Goal: Transaction & Acquisition: Book appointment/travel/reservation

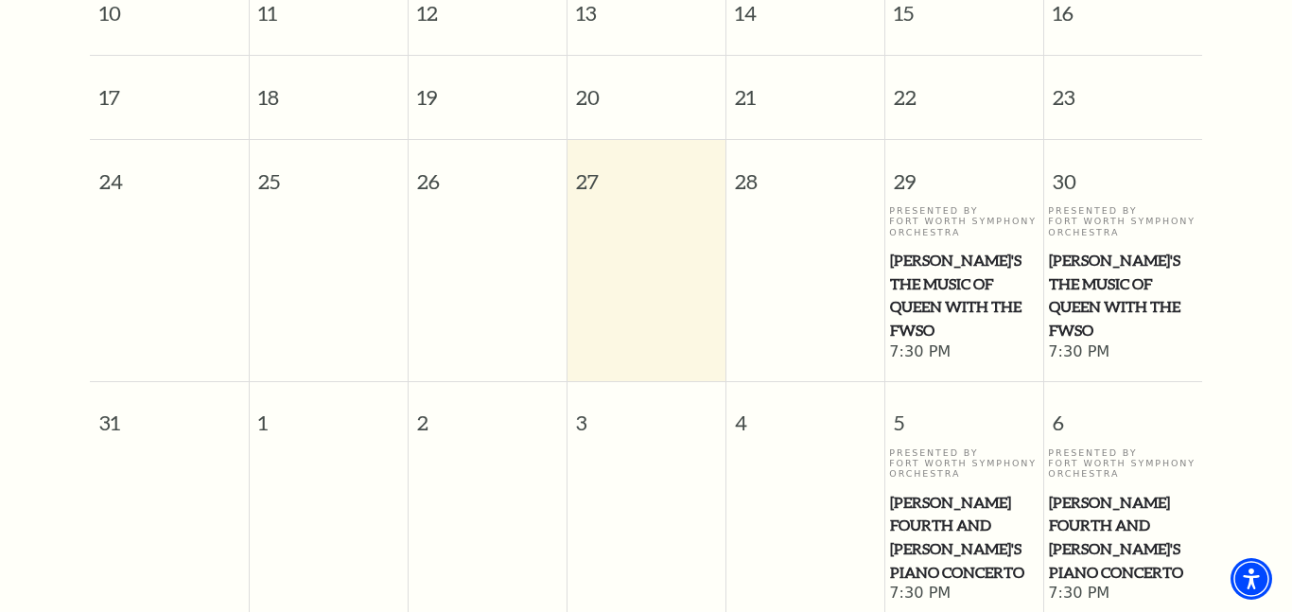
scroll to position [697, 0]
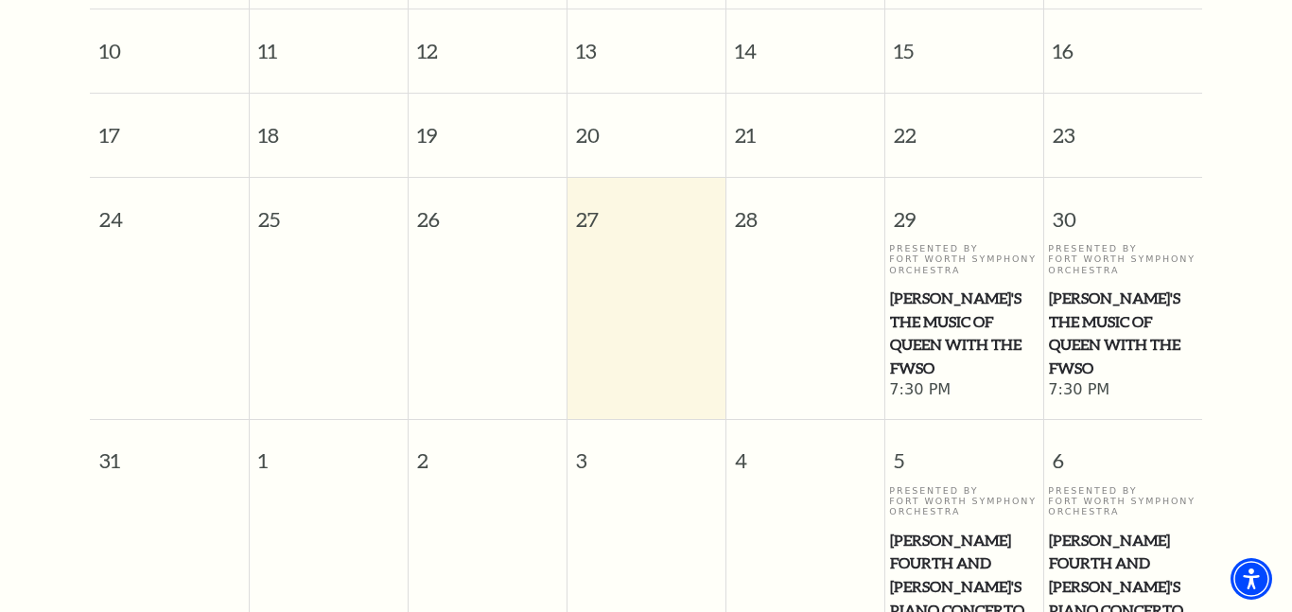
click at [933, 287] on span "Windborne's The Music of Queen with the FWSO" at bounding box center [964, 334] width 148 height 94
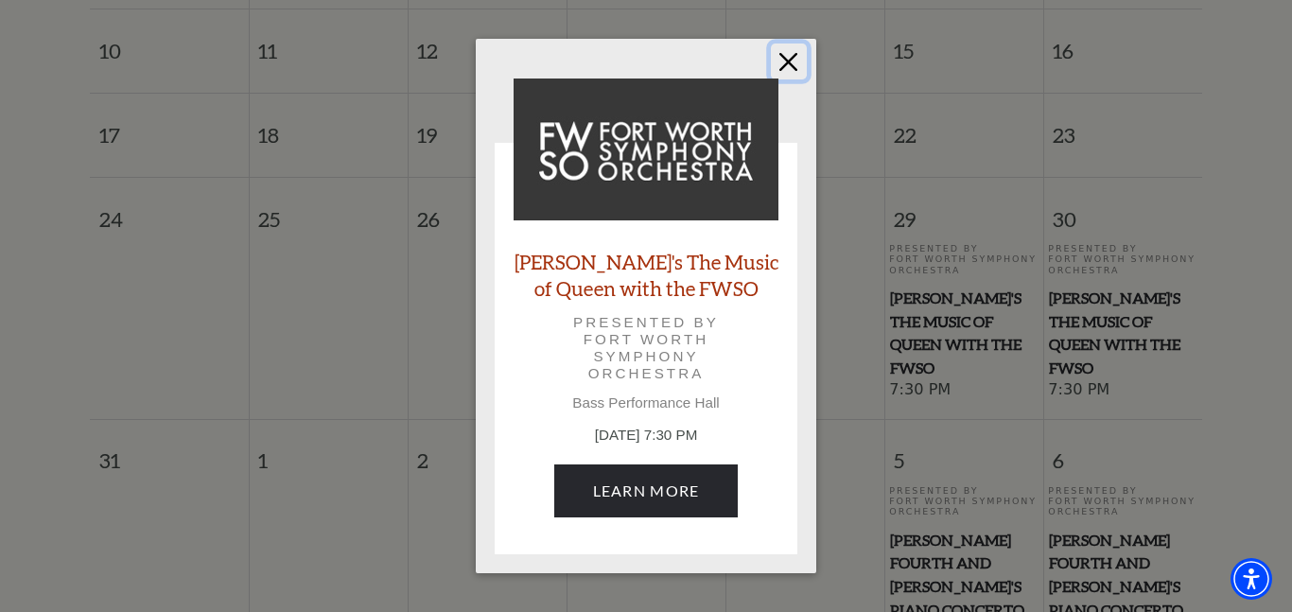
click at [781, 63] on button "Close" at bounding box center [789, 62] width 36 height 36
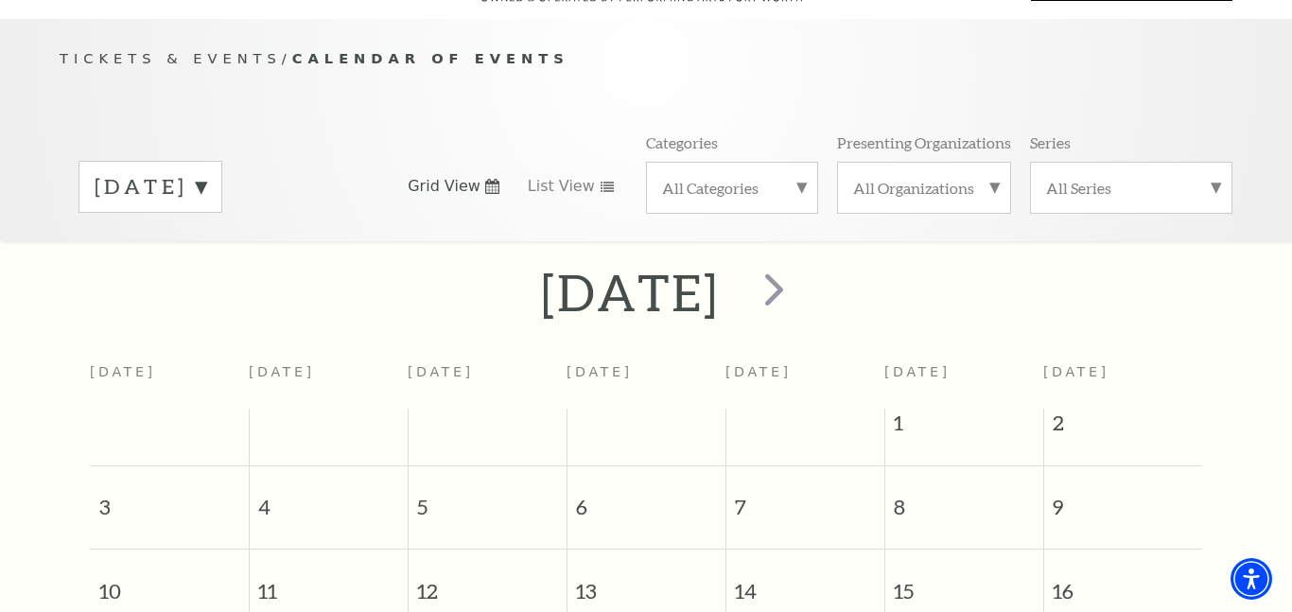
scroll to position [130, 0]
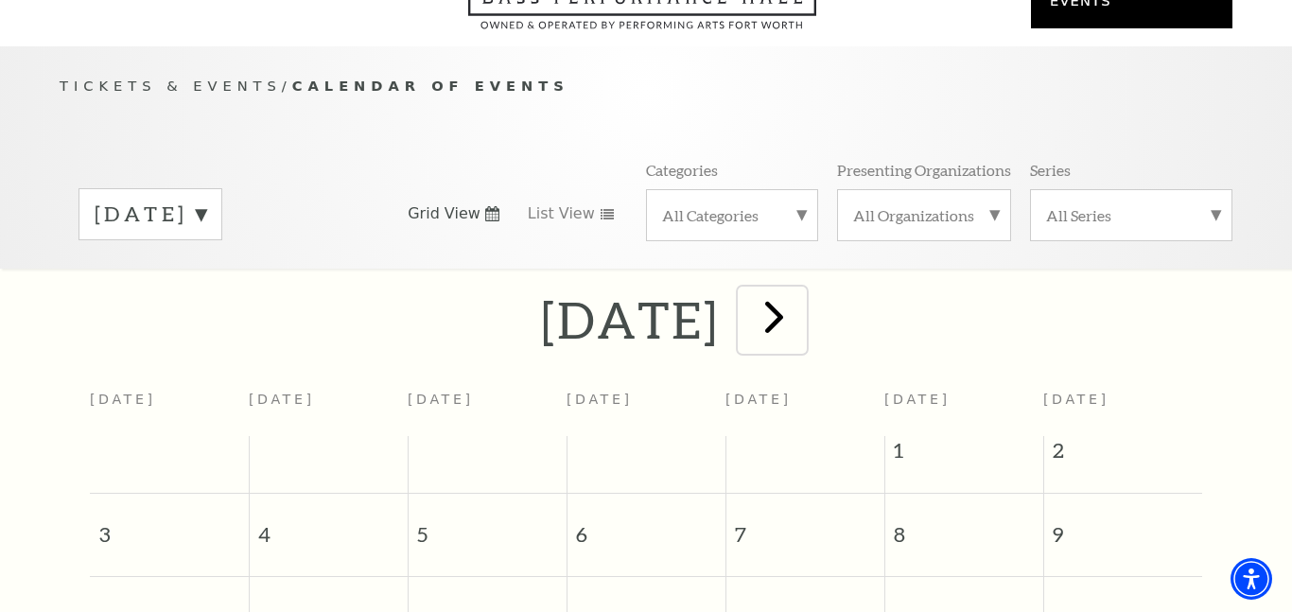
click at [801, 289] on span "next" at bounding box center [774, 316] width 54 height 54
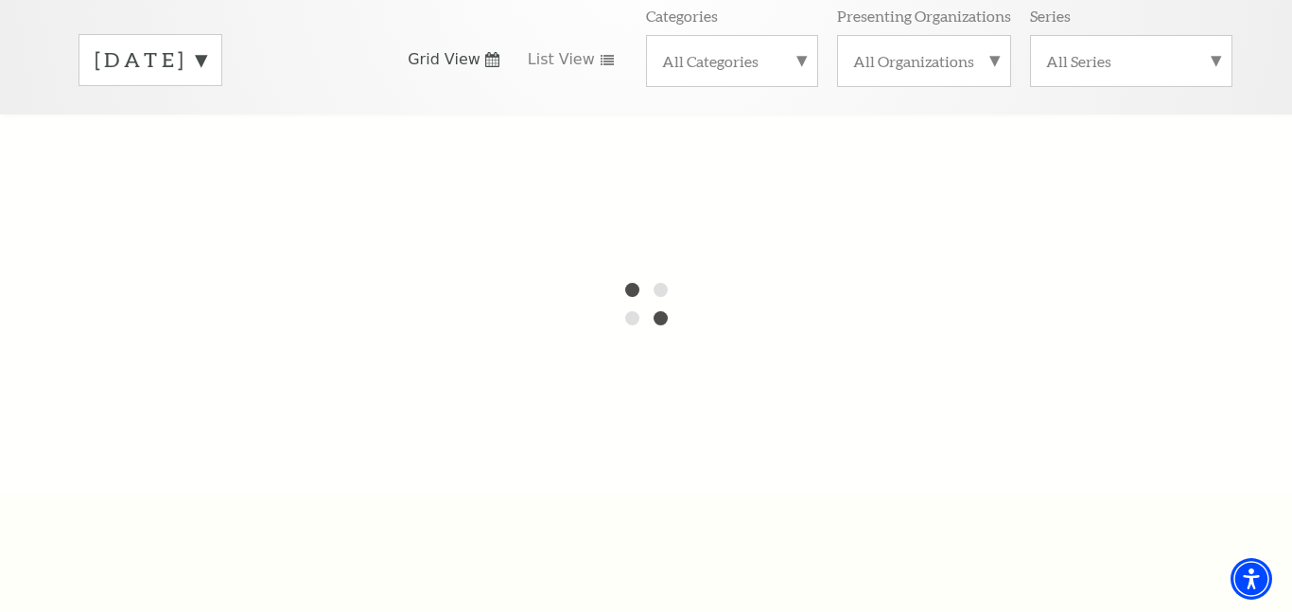
scroll to position [281, 0]
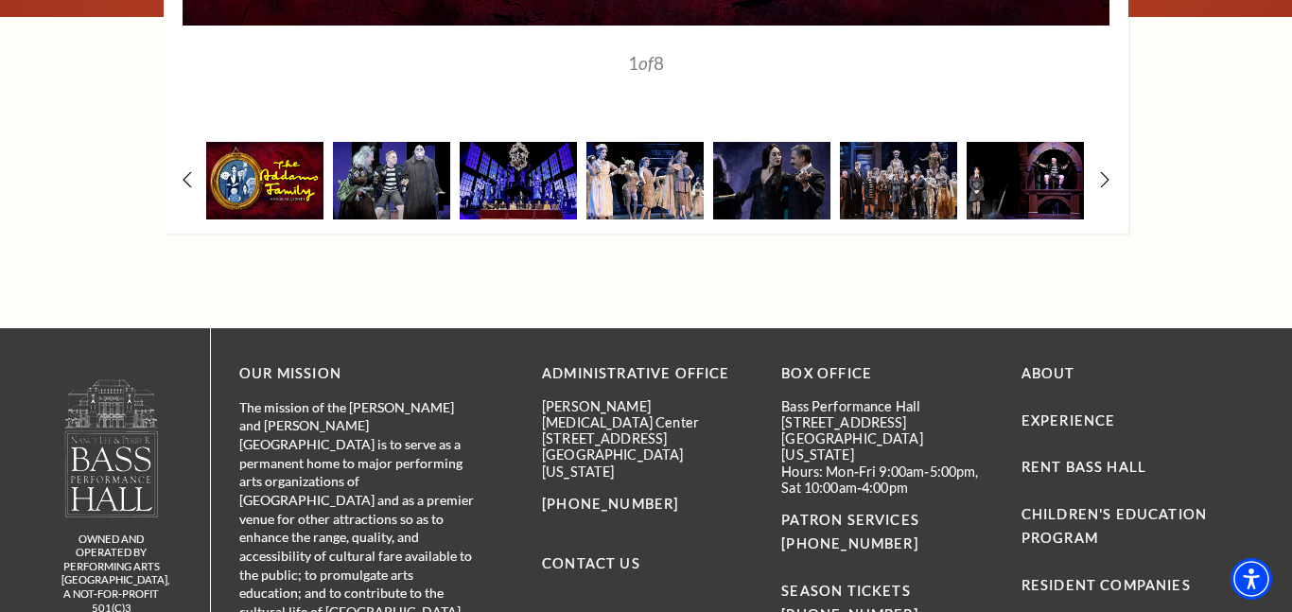
scroll to position [2762, 0]
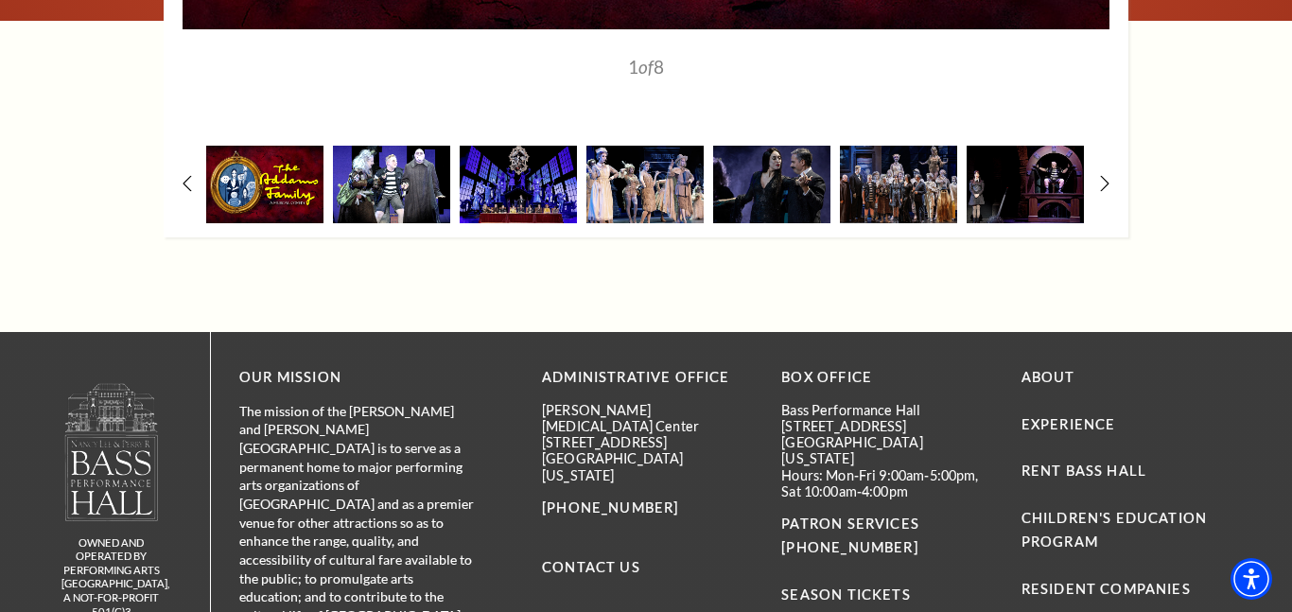
click at [419, 179] on img at bounding box center [391, 184] width 117 height 77
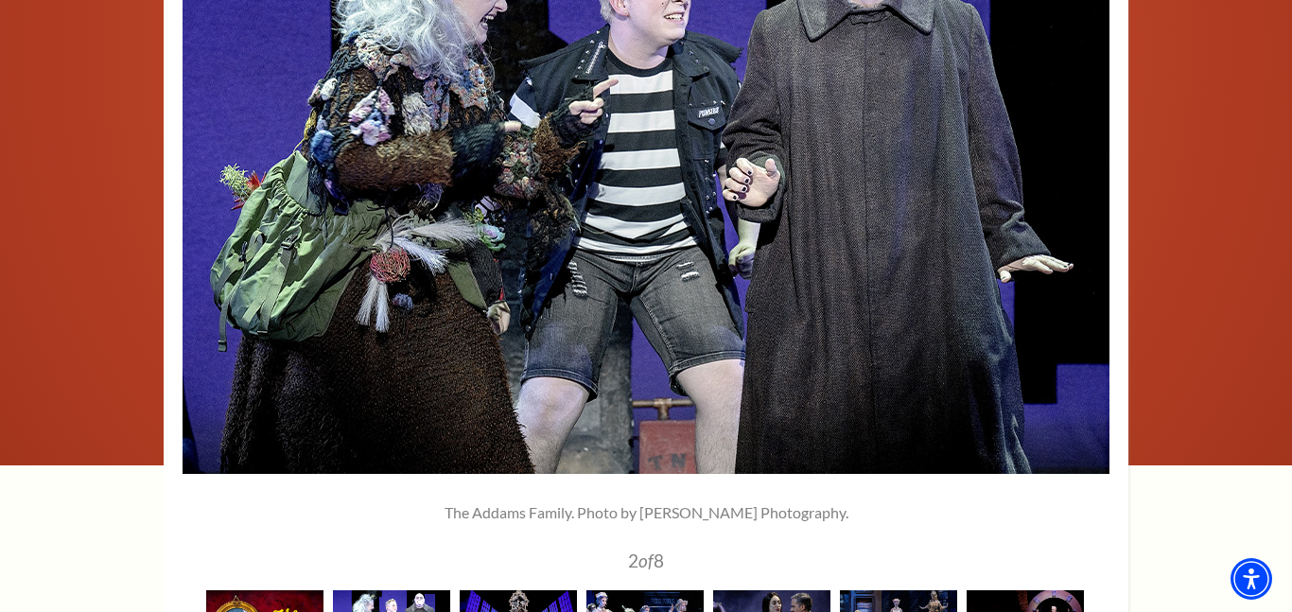
scroll to position [2422, 0]
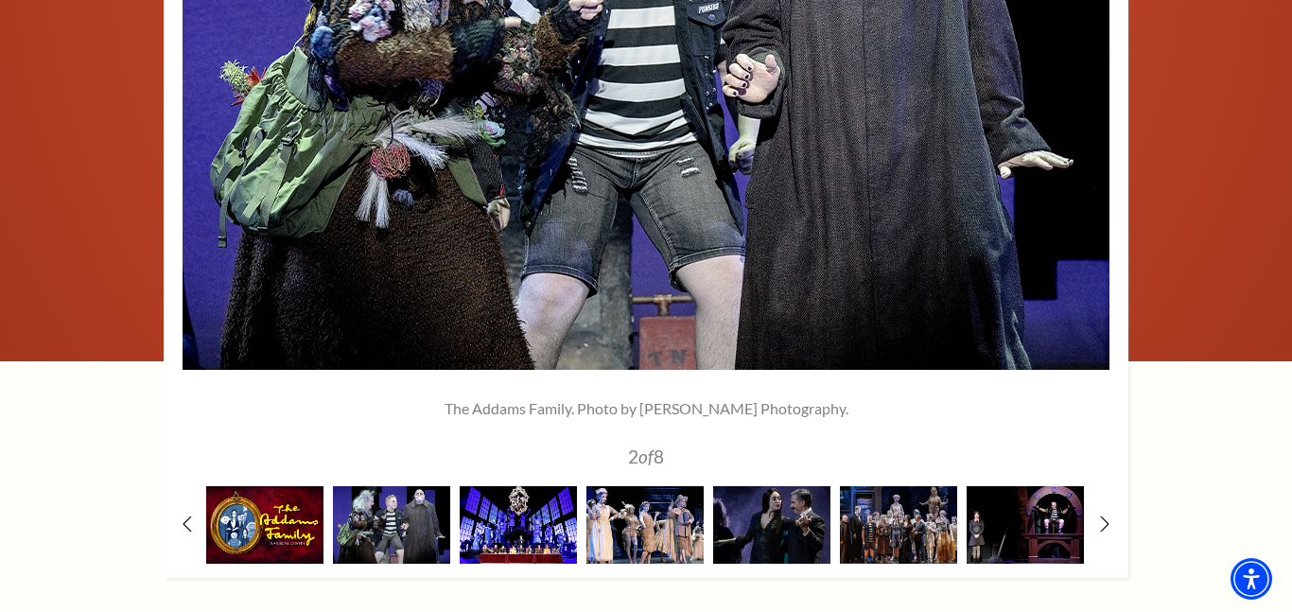
click at [542, 520] on img at bounding box center [518, 524] width 117 height 77
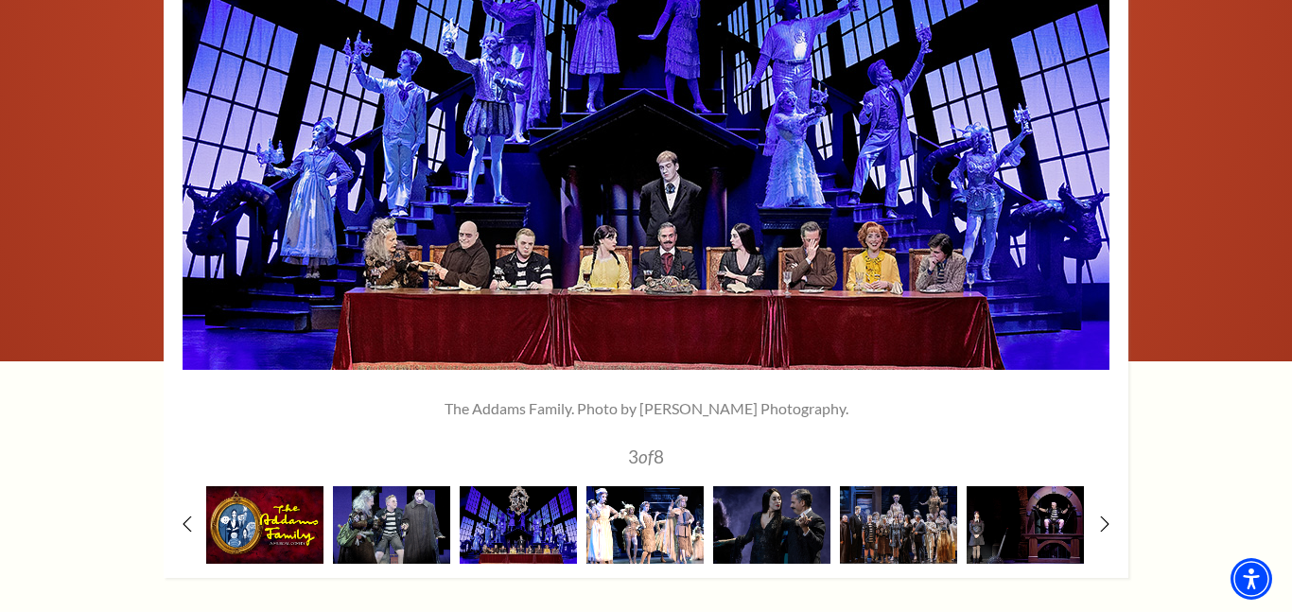
click at [689, 528] on img at bounding box center [645, 524] width 117 height 77
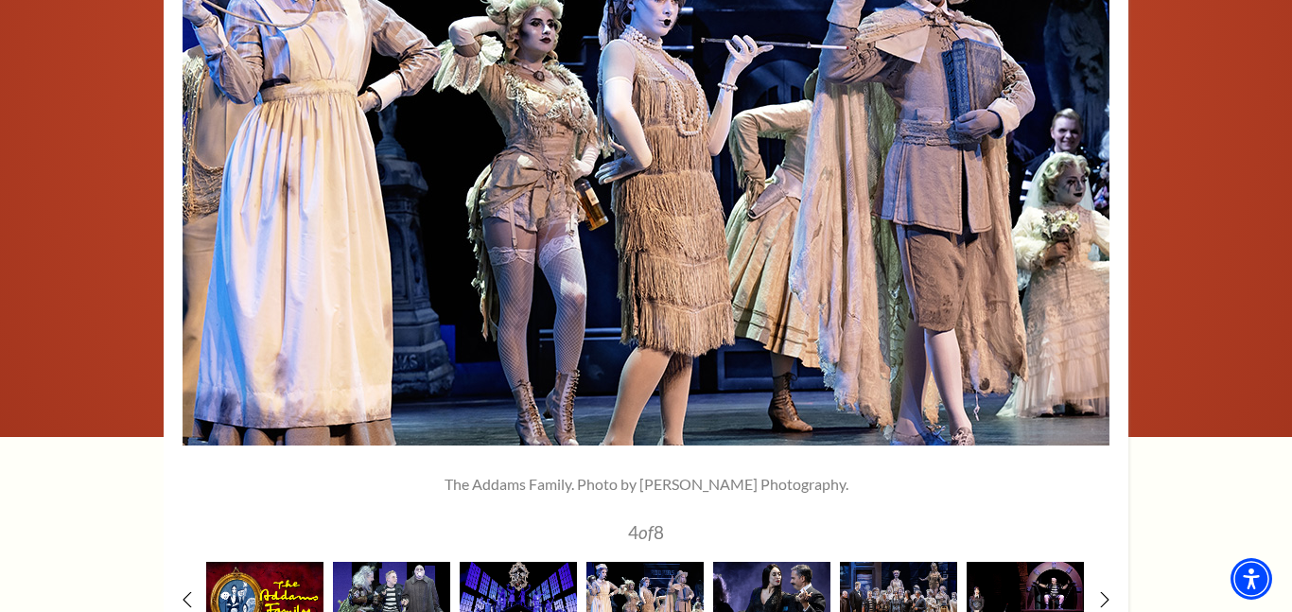
scroll to position [2384, 0]
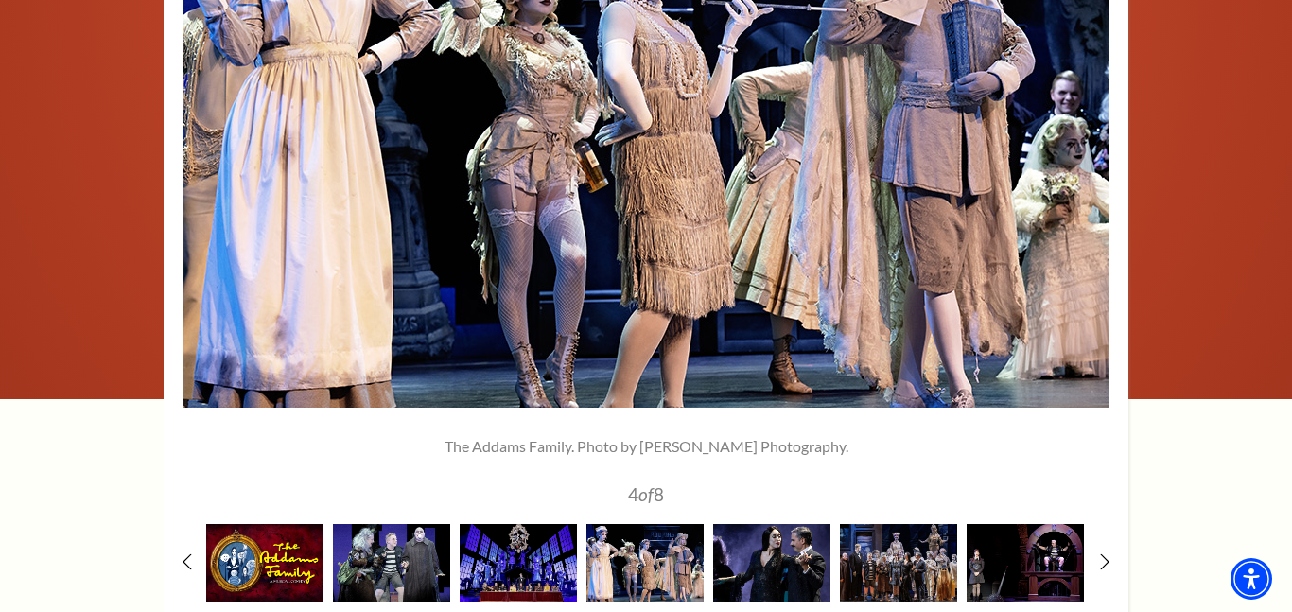
click at [753, 528] on img at bounding box center [771, 562] width 117 height 77
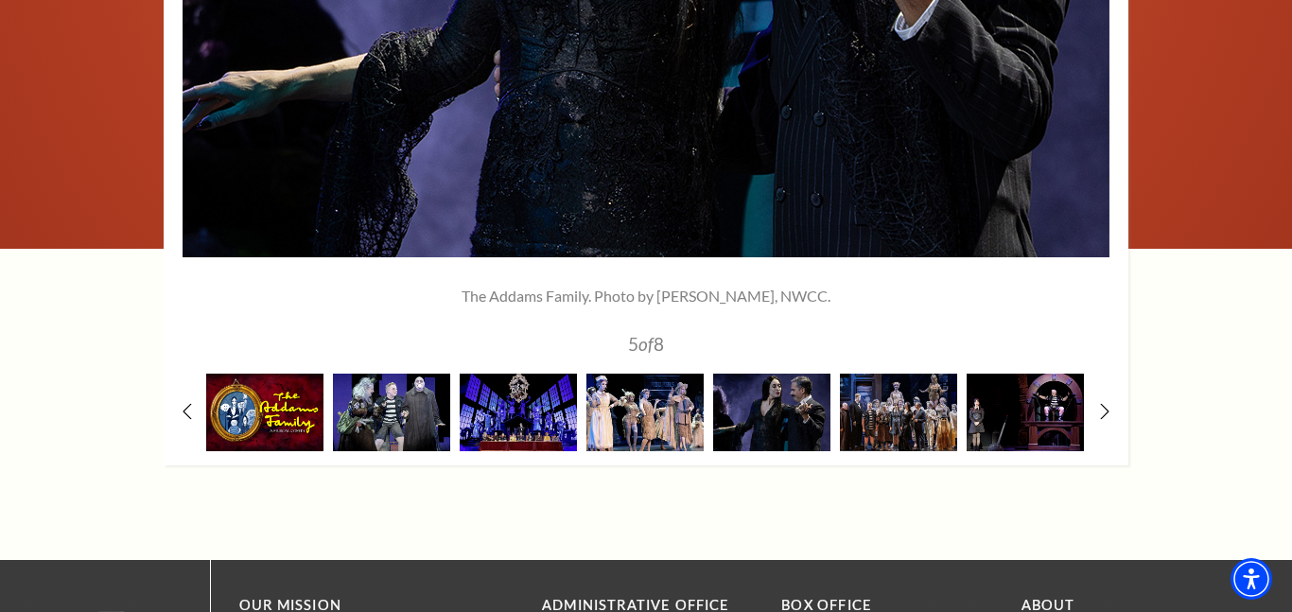
scroll to position [2573, 0]
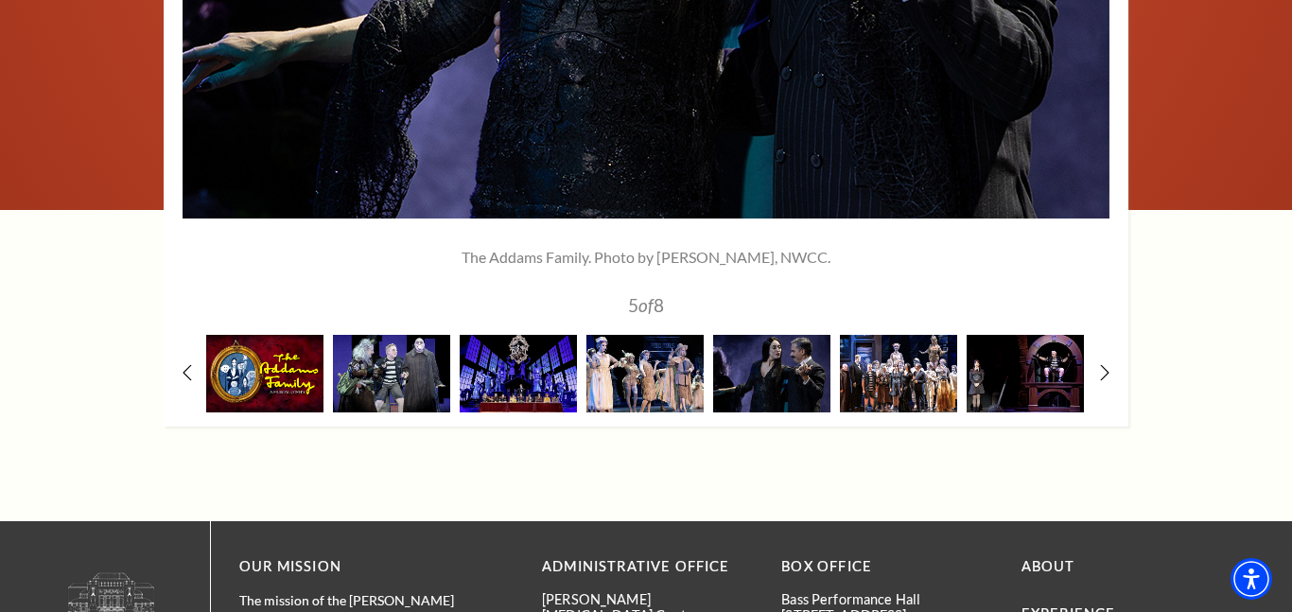
click at [886, 354] on img at bounding box center [898, 373] width 117 height 77
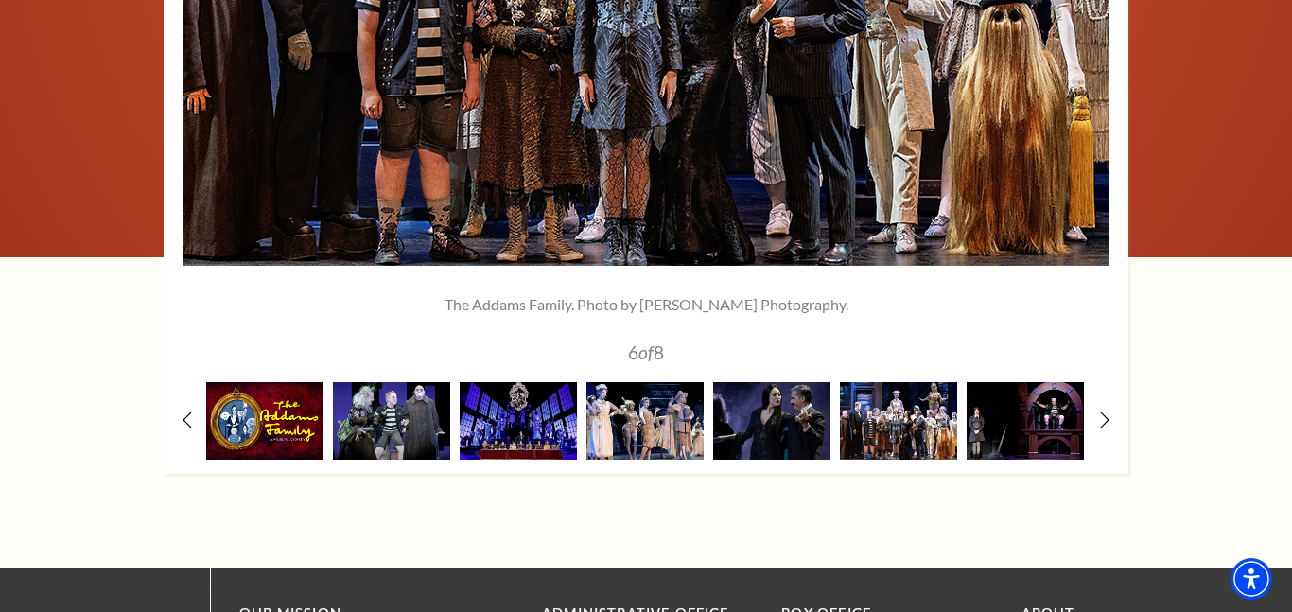
scroll to position [2535, 0]
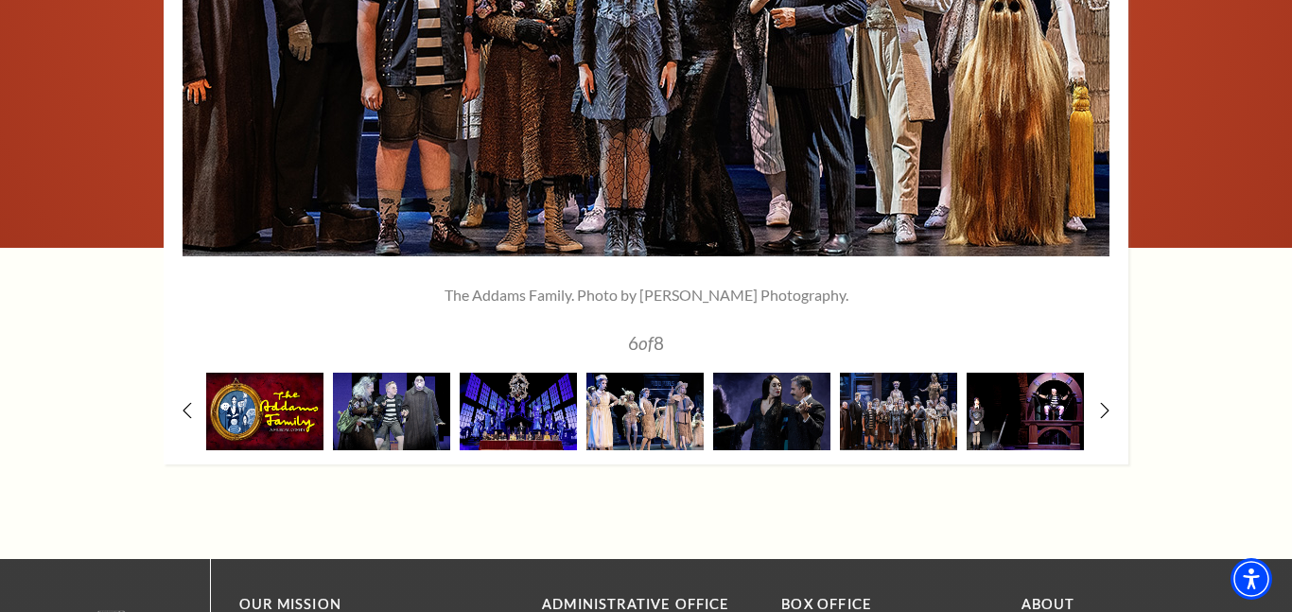
click at [992, 430] on img at bounding box center [1025, 411] width 117 height 77
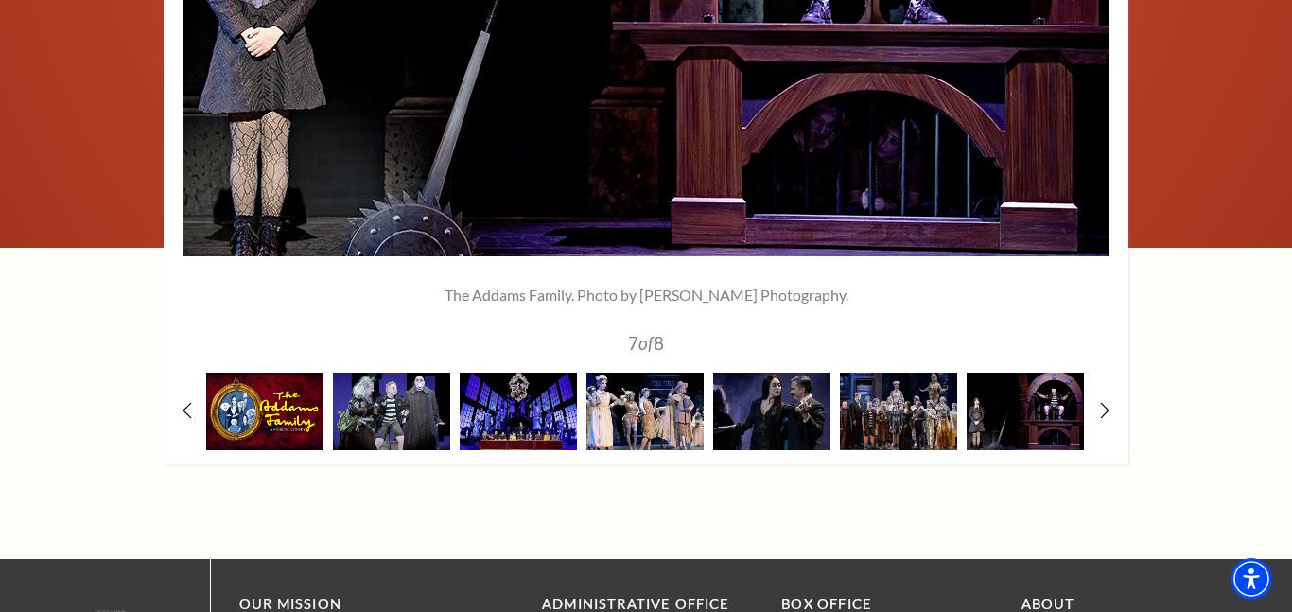
click at [1103, 401] on div "1" at bounding box center [646, 47] width 965 height 834
click at [1109, 409] on use at bounding box center [1104, 410] width 10 height 20
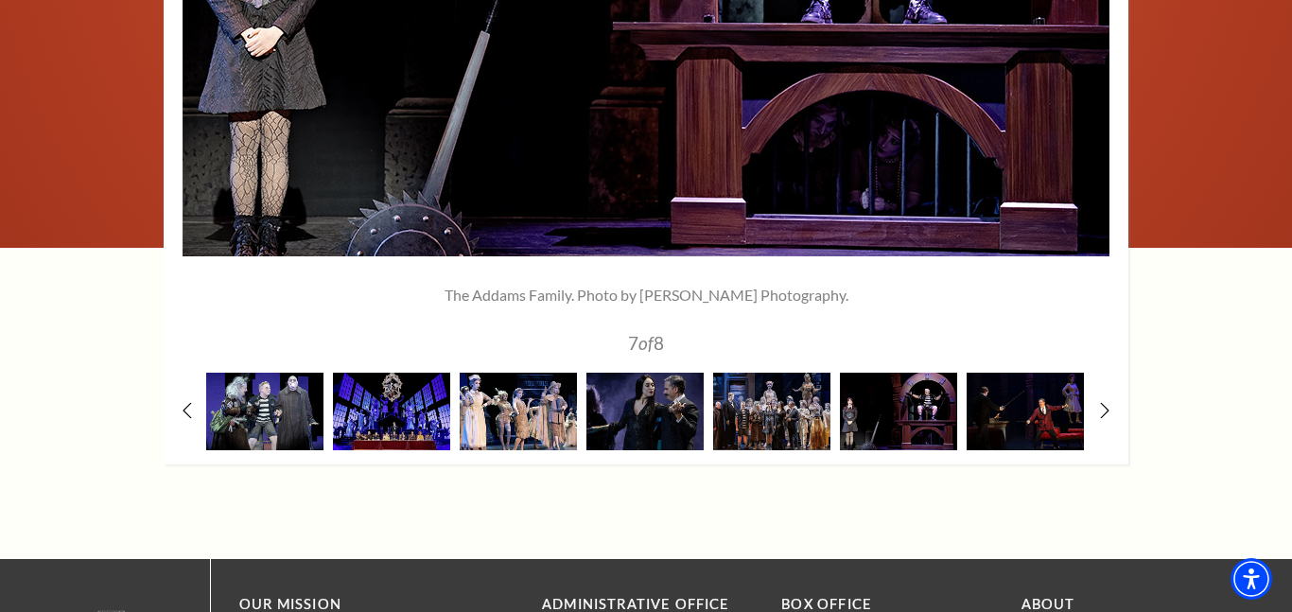
click at [1061, 402] on img at bounding box center [1025, 411] width 117 height 77
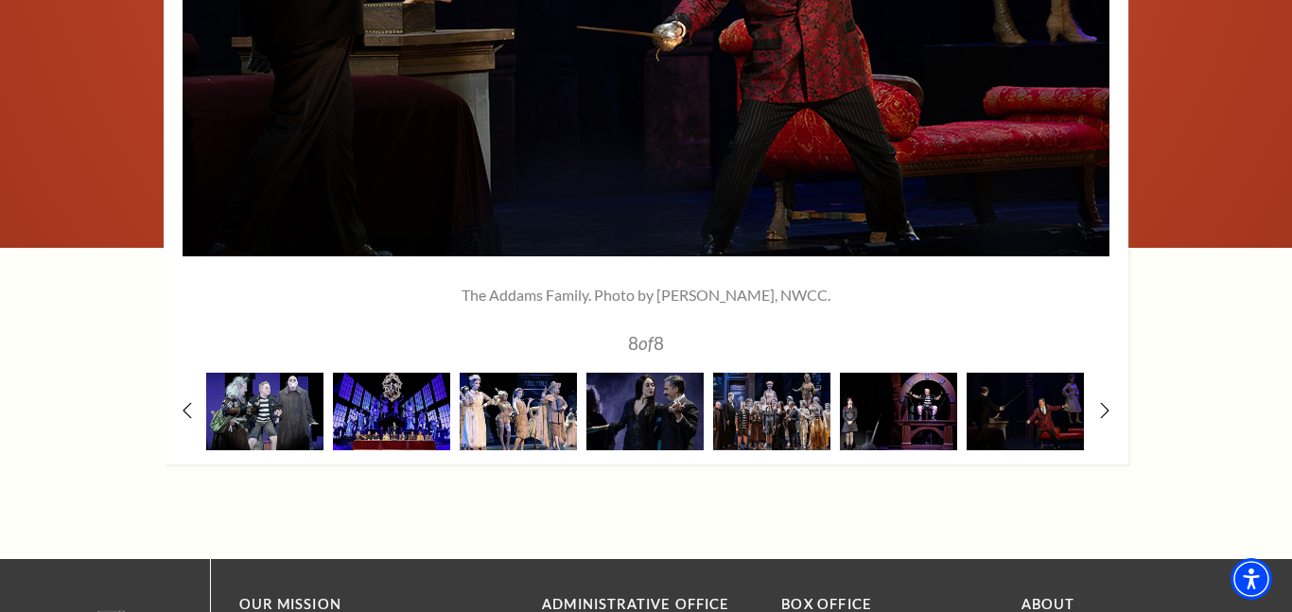
click at [1098, 407] on div "1" at bounding box center [646, 47] width 965 height 834
click at [1103, 408] on icon at bounding box center [1105, 410] width 12 height 20
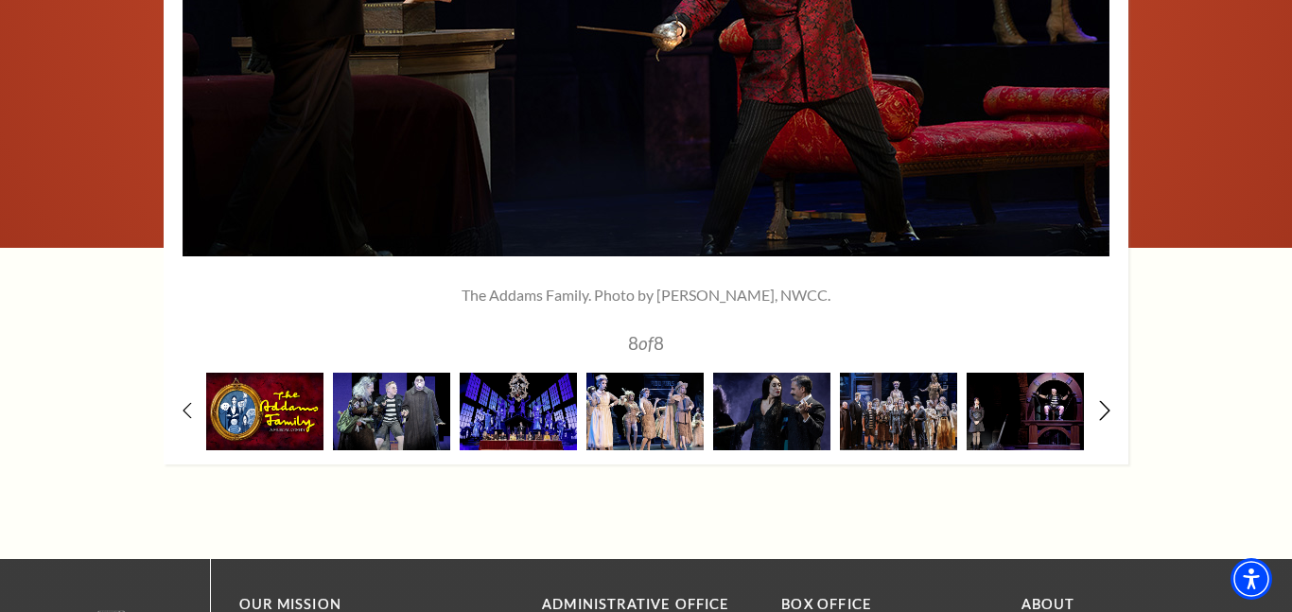
click at [1102, 407] on icon at bounding box center [1105, 410] width 12 height 20
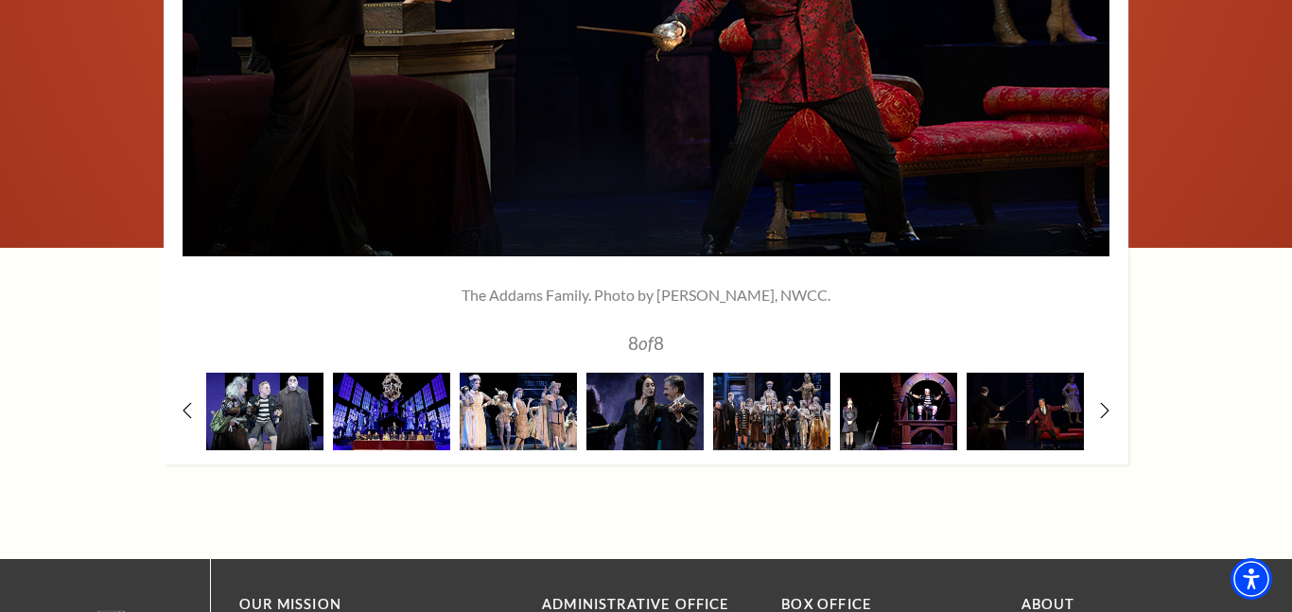
click at [923, 408] on img at bounding box center [898, 411] width 117 height 77
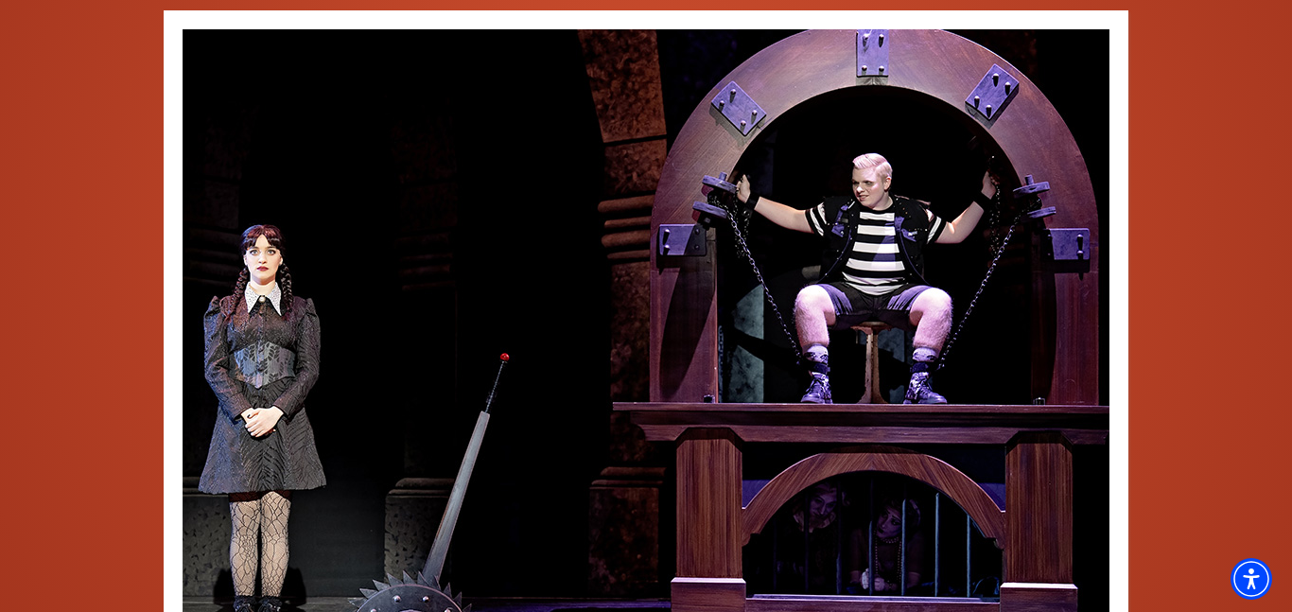
scroll to position [2157, 0]
